Goal: Check status

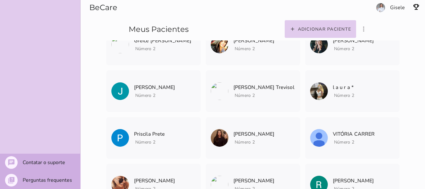
scroll to position [121, 0]
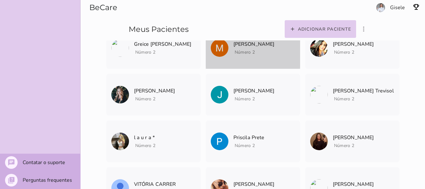
click at [244, 45] on p "[PERSON_NAME]" at bounding box center [254, 44] width 41 height 9
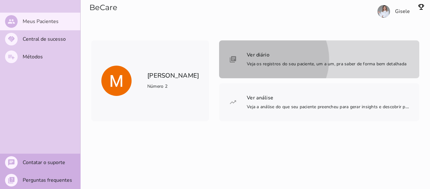
click at [267, 67] on span "Veja os registros do seu paciente, um a um, pra saber de forma bem detalhada" at bounding box center [327, 64] width 160 height 6
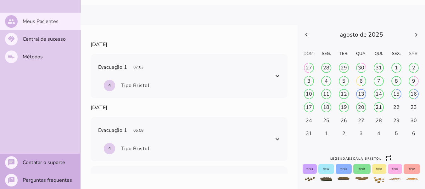
scroll to position [13, 0]
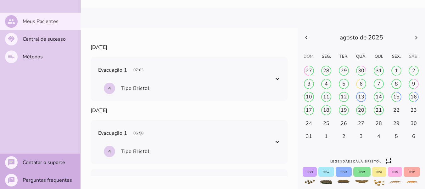
click at [315, 35] on div "Legenda escala bristol ic_repeat Tipo 1 Tipo 2 Tipo 3 Tipo 4 Tipo 5 Tipo 6 Tipo…" at bounding box center [361, 110] width 127 height 164
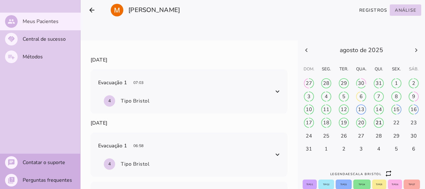
scroll to position [9, 0]
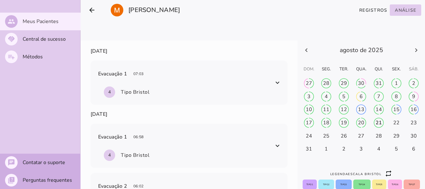
click at [415, 52] on icon at bounding box center [416, 50] width 2 height 4
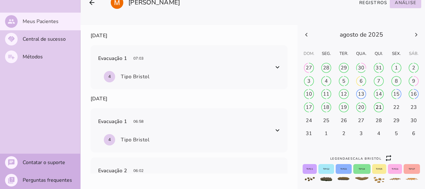
scroll to position [0, 0]
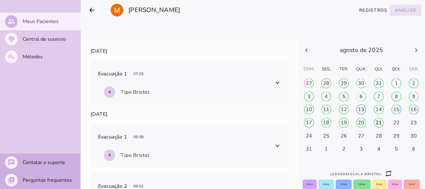
click at [0, 0] on slot "Análise" at bounding box center [0, 0] width 0 height 0
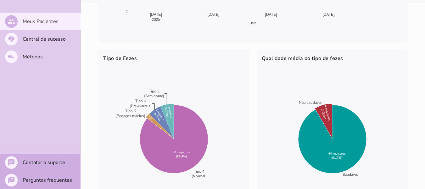
scroll to position [185, 0]
